Goal: Task Accomplishment & Management: Manage account settings

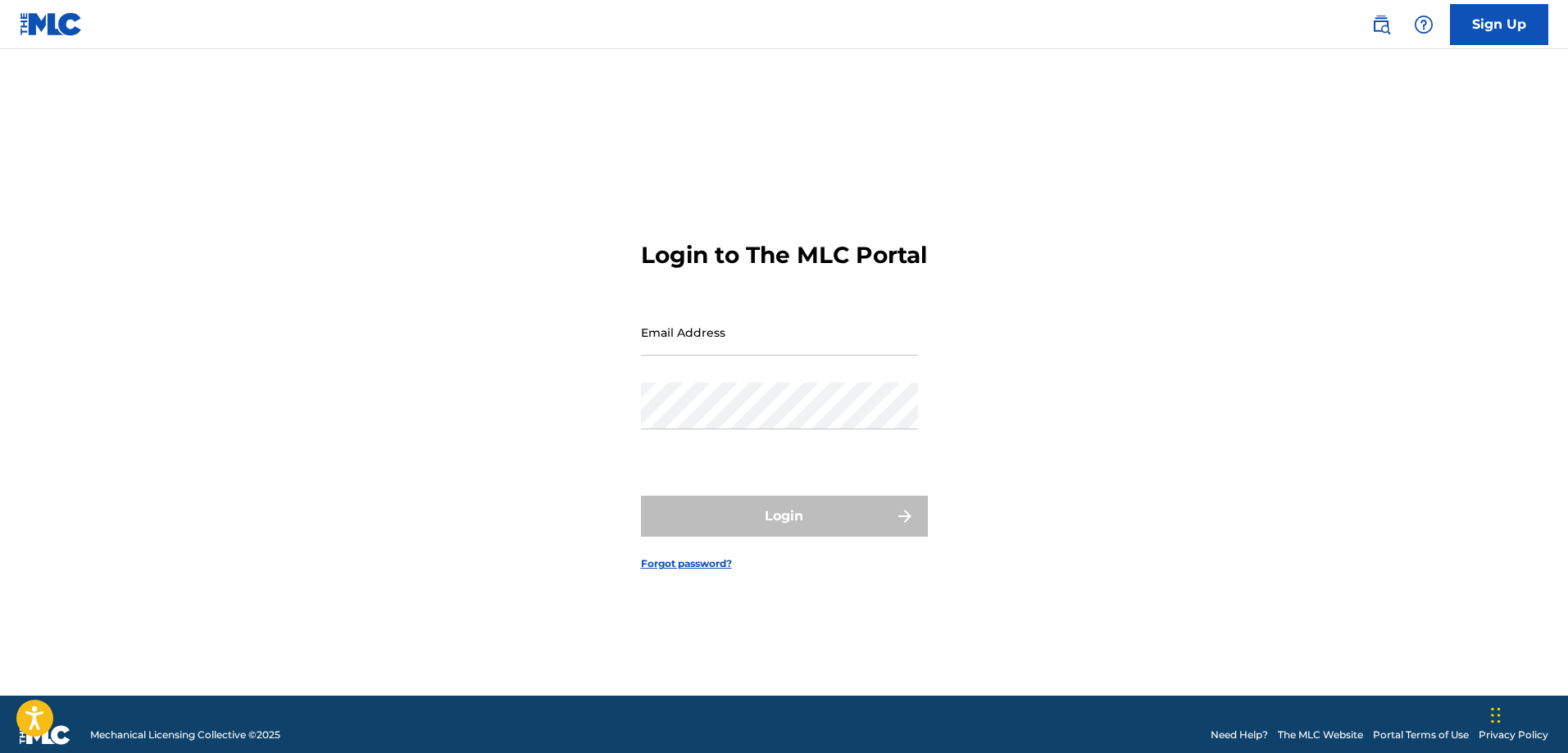
click at [858, 349] on input "Email Address" at bounding box center [779, 332] width 277 height 47
type input "[EMAIL_ADDRESS][DOMAIN_NAME]"
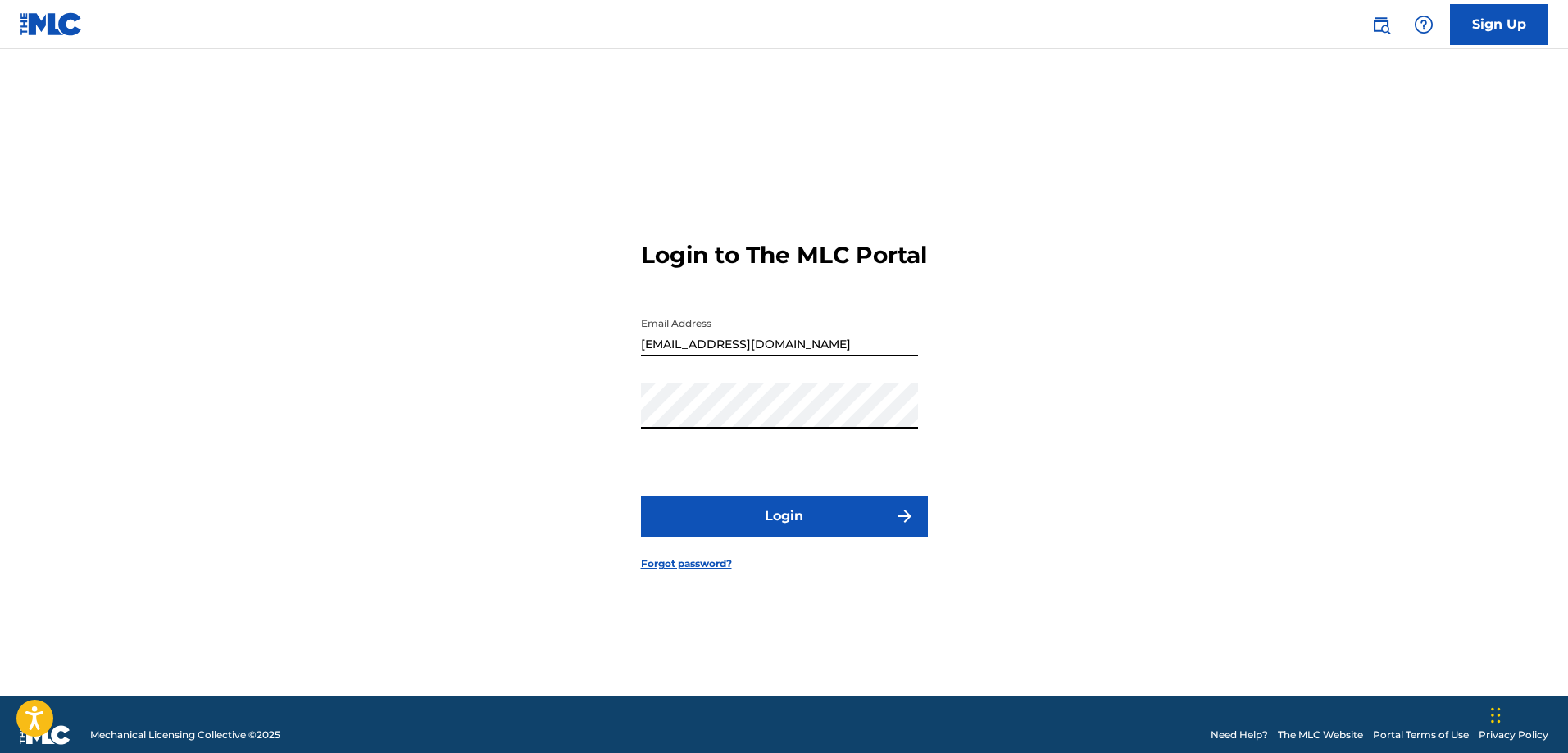
click at [641, 496] on button "Login" at bounding box center [784, 516] width 287 height 41
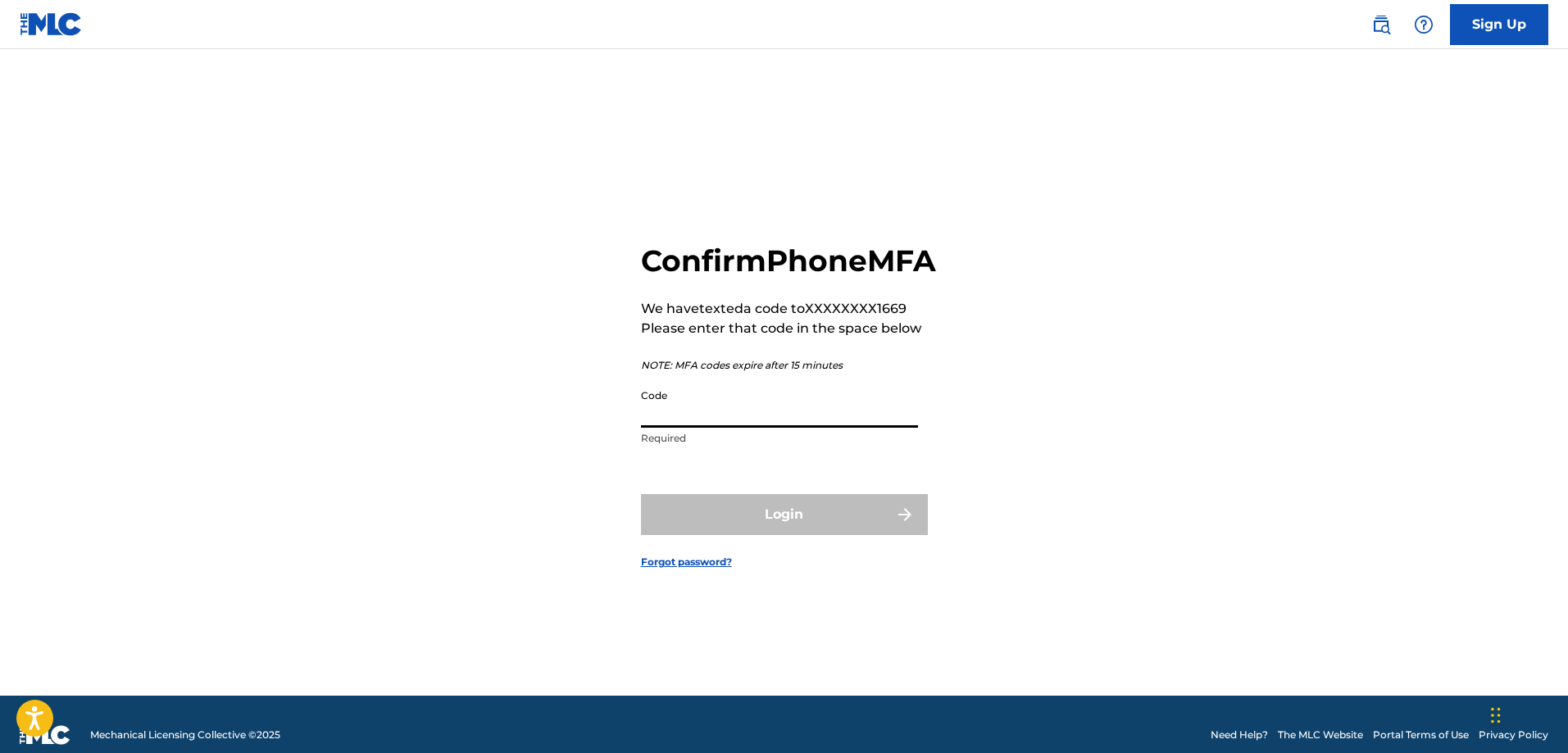
click at [842, 427] on input "Code" at bounding box center [779, 403] width 277 height 47
type input "577635"
click at [865, 535] on button "Login" at bounding box center [784, 514] width 287 height 41
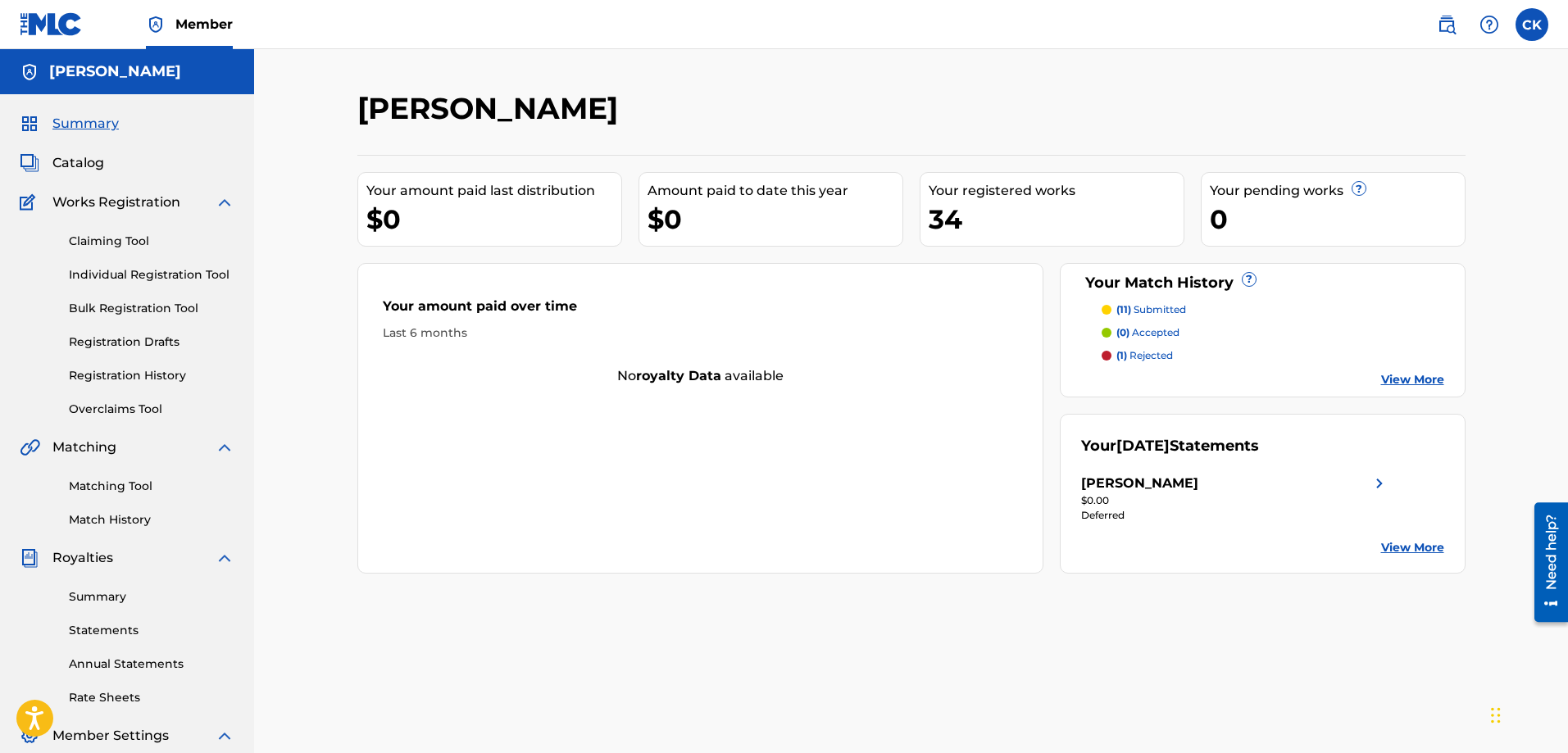
click at [109, 596] on link "Summary" at bounding box center [151, 597] width 166 height 17
